Goal: Transaction & Acquisition: Purchase product/service

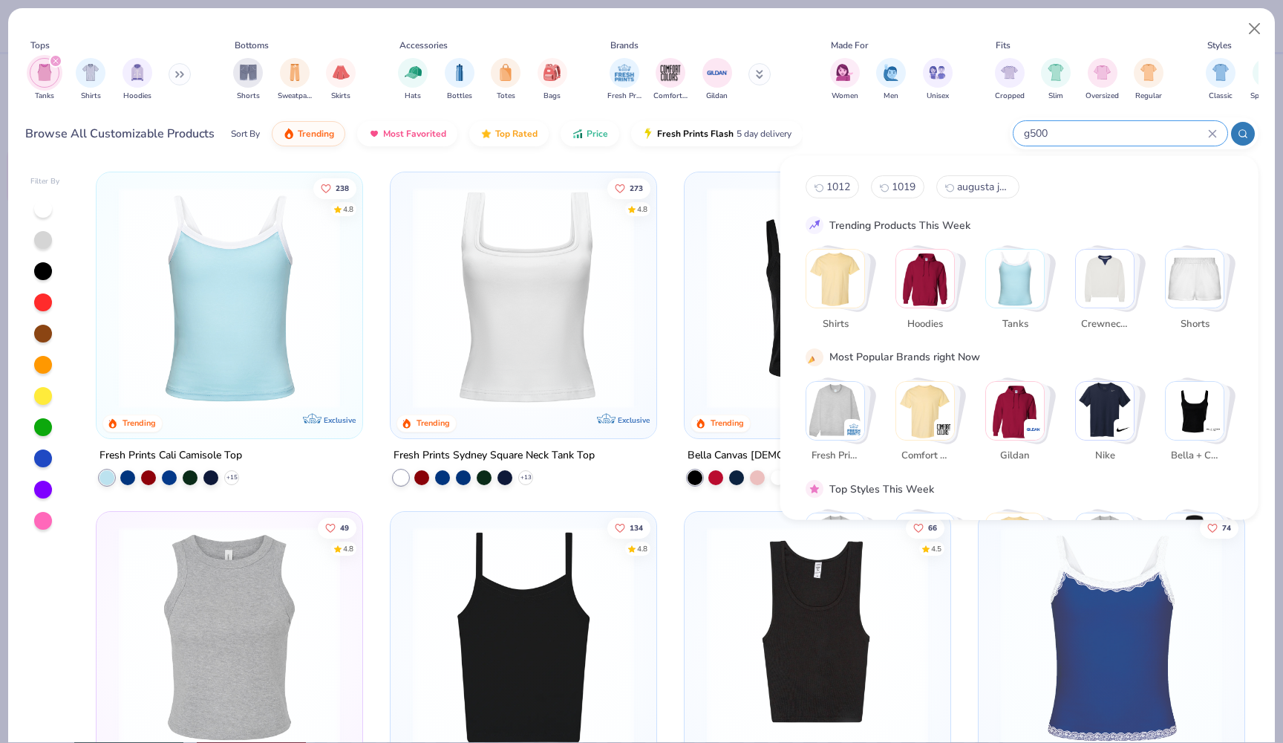
type input "g500"
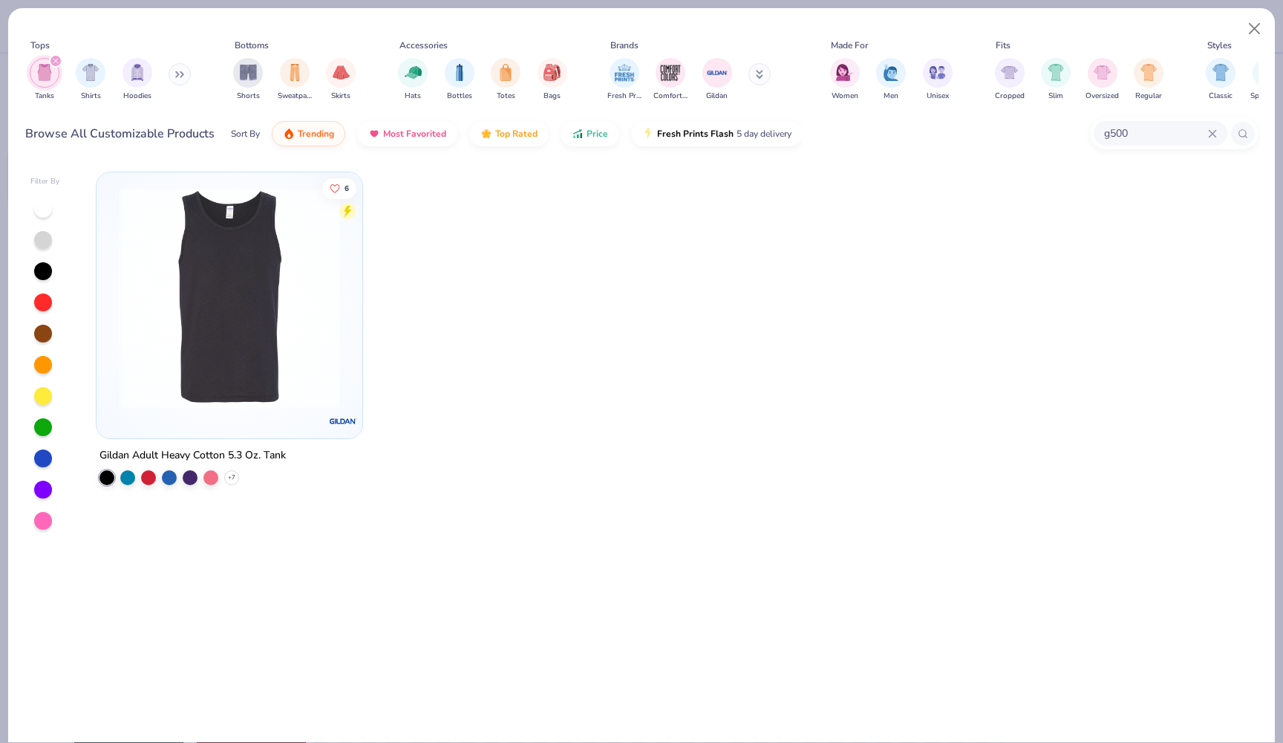
click at [56, 60] on icon "filter for Tanks" at bounding box center [55, 61] width 4 height 4
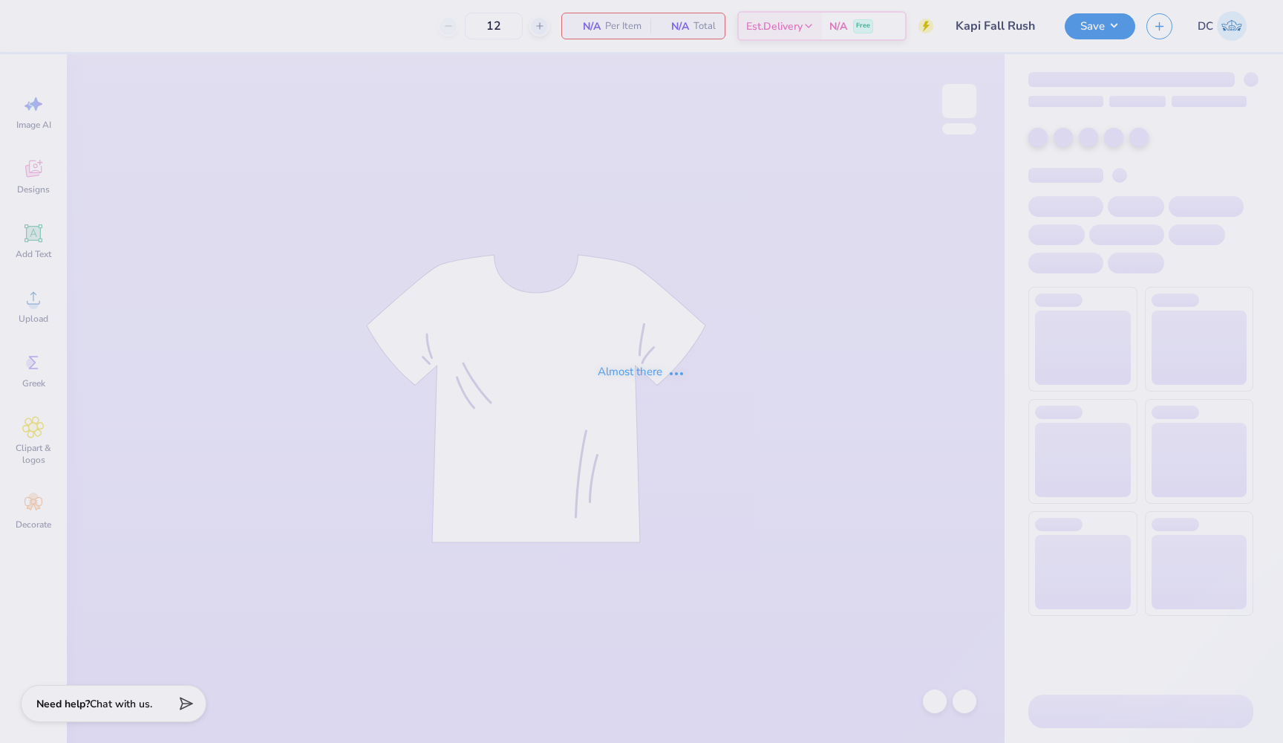
type input "Kapi Fall Rush"
type input "24"
type input "GPHI Fam Weekend Polos 25"
type input "24"
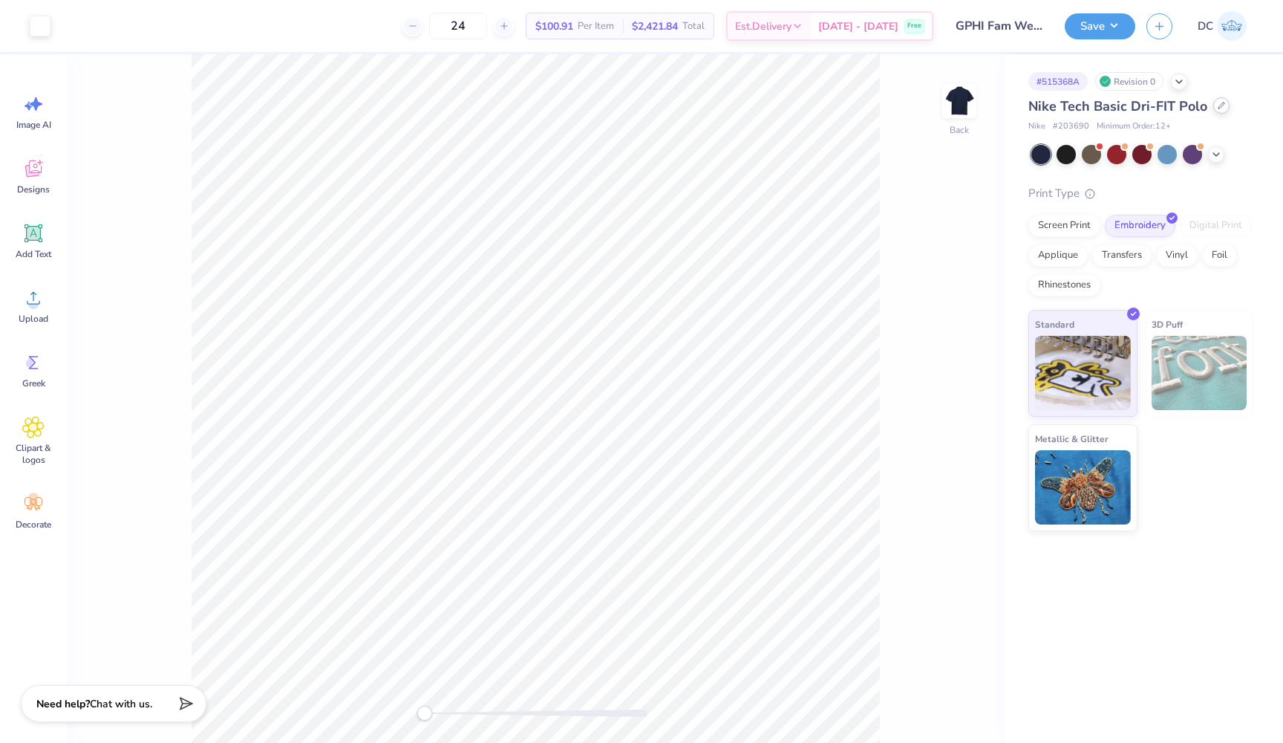
click at [1222, 111] on div at bounding box center [1221, 105] width 16 height 16
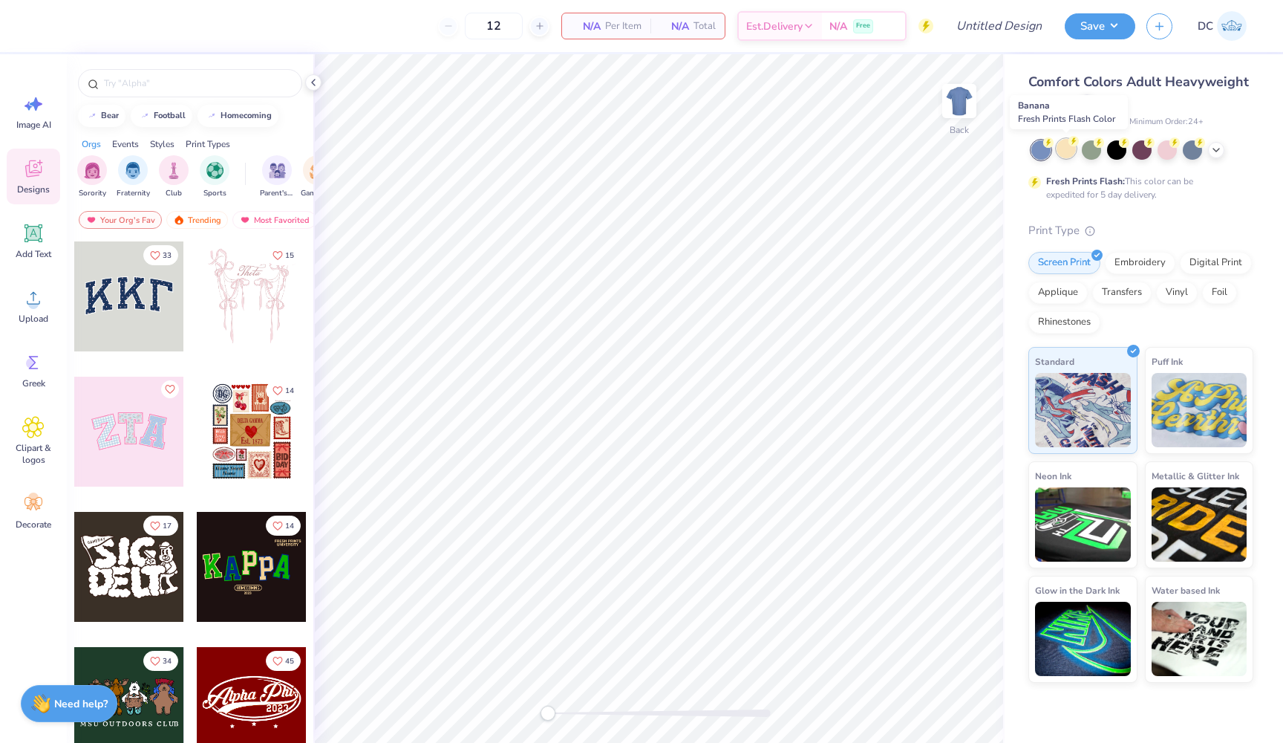
click at [1059, 149] on div at bounding box center [1066, 148] width 19 height 19
click at [1214, 153] on icon at bounding box center [1216, 149] width 12 height 12
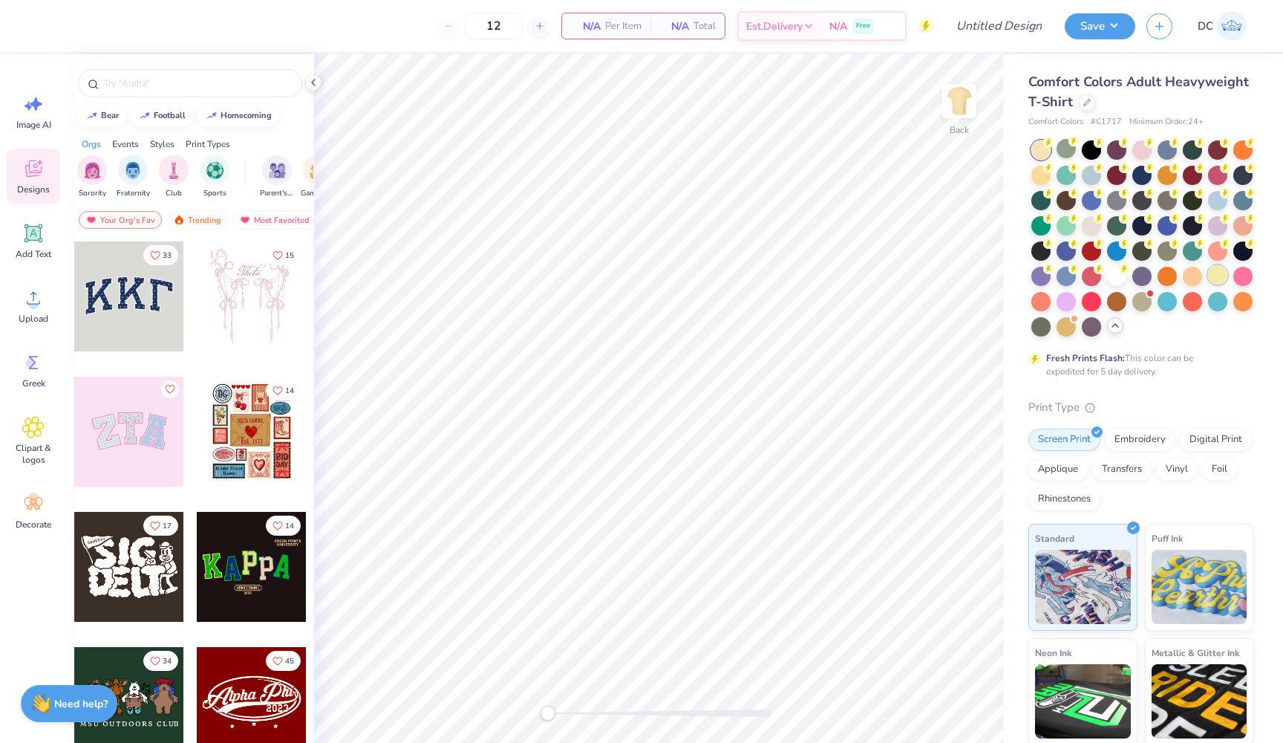
click at [1213, 278] on div at bounding box center [1217, 274] width 19 height 19
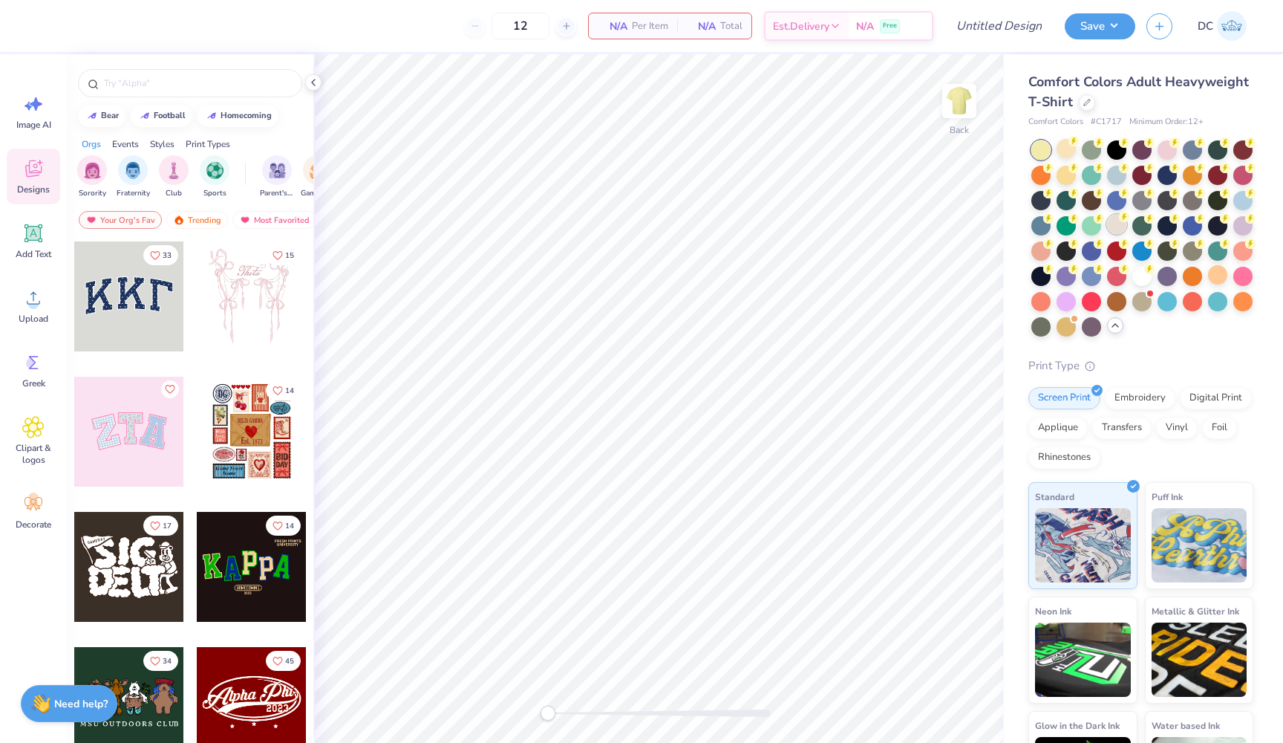
click at [1116, 230] on div at bounding box center [1116, 224] width 19 height 19
